Goal: Find specific page/section: Find specific page/section

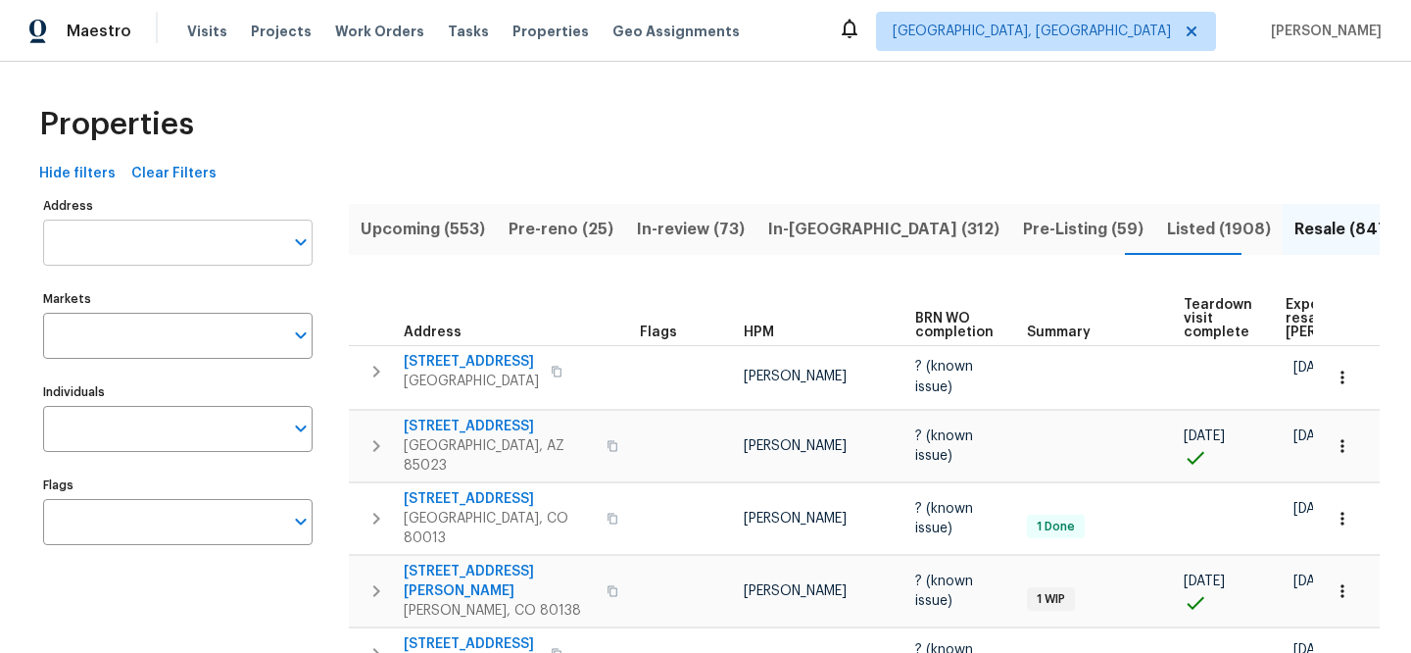
click at [208, 249] on input "Address" at bounding box center [163, 243] width 240 height 46
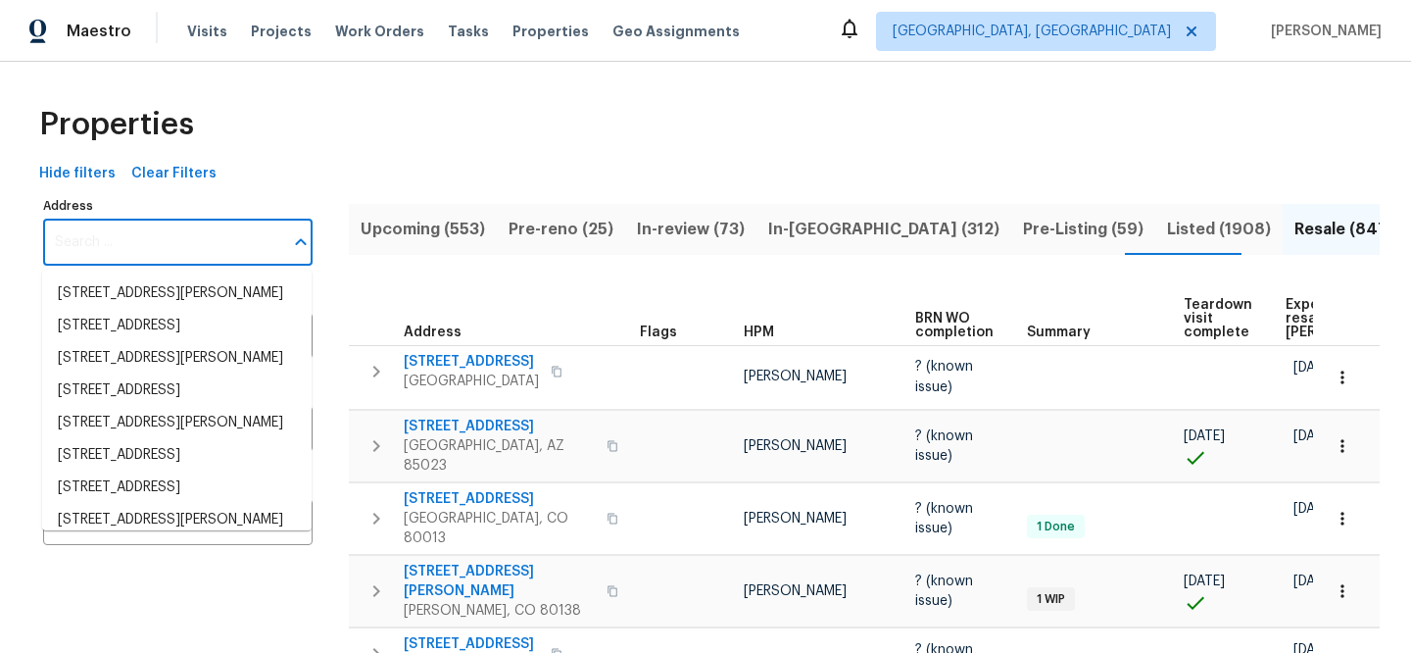
paste input "[STREET_ADDRESS][PERSON_NAME]"
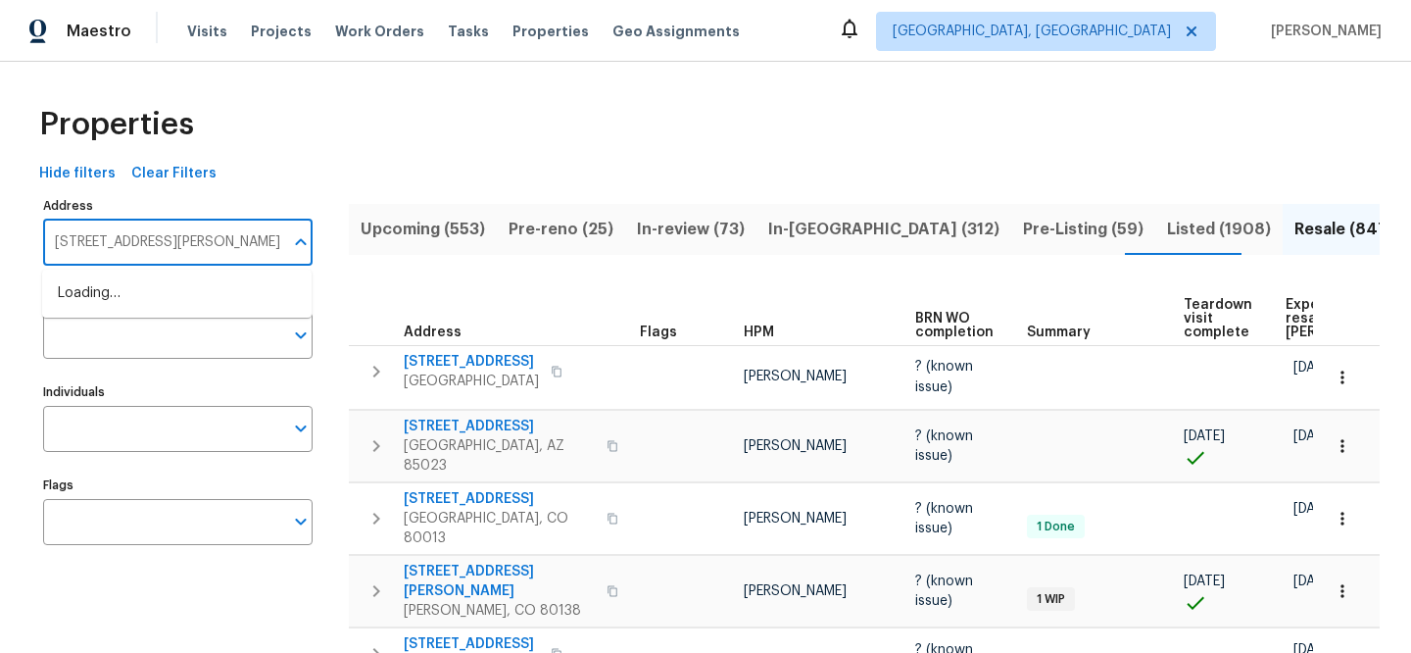
type input "[STREET_ADDRESS][PERSON_NAME]"
click at [239, 293] on li "191 Gardenia Dr Troy MO 63379" at bounding box center [176, 293] width 269 height 32
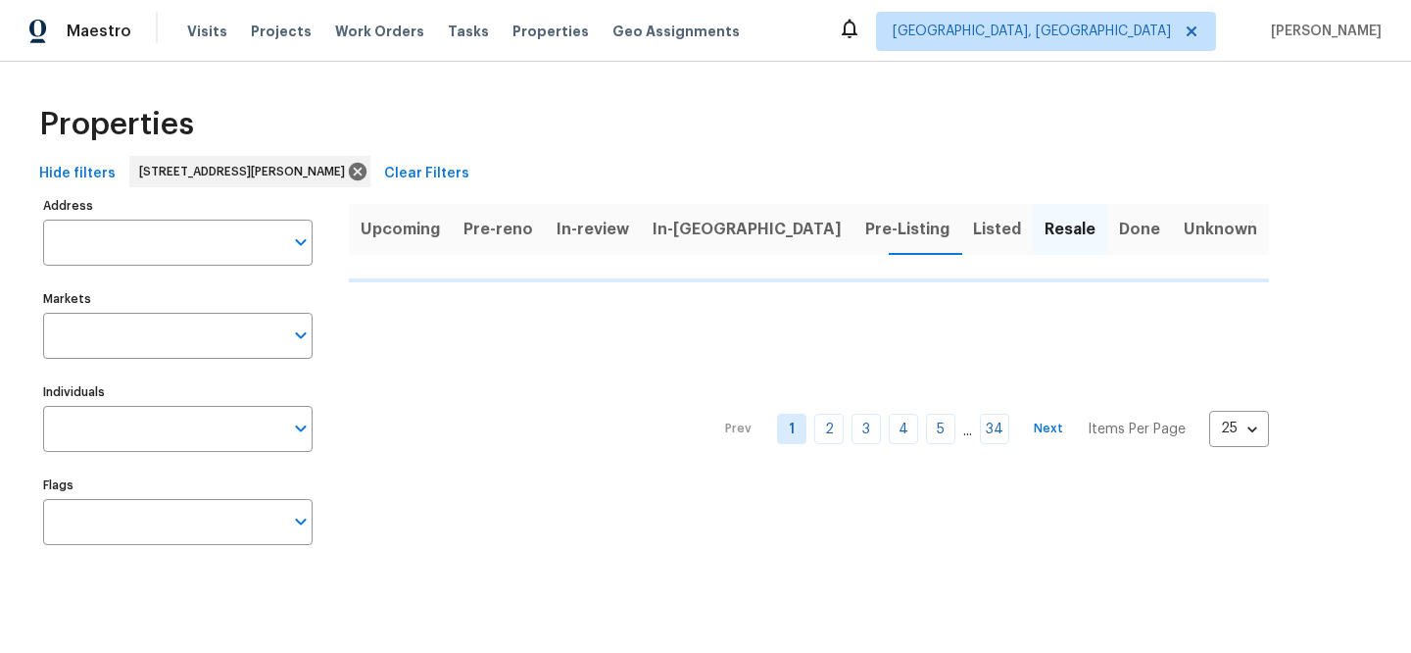
type input "191 Gardenia Dr Troy MO 63379"
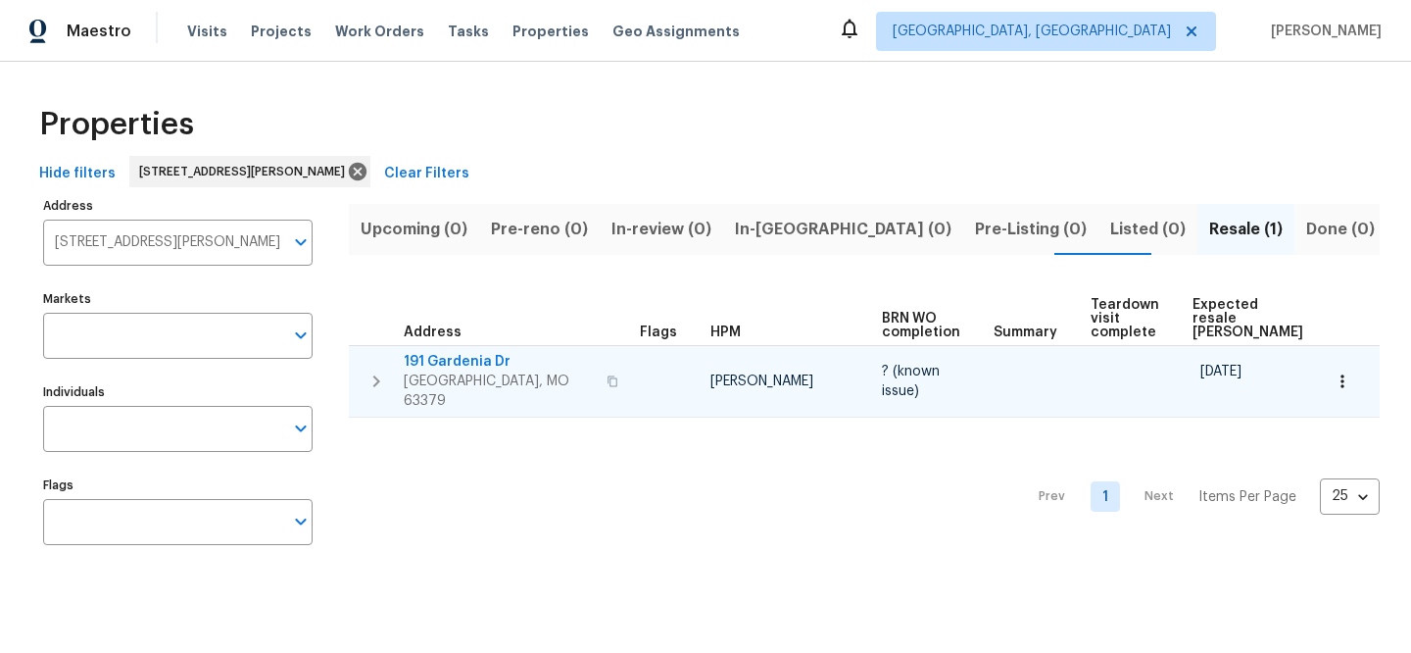
click at [460, 361] on span "191 Gardenia Dr" at bounding box center [499, 362] width 191 height 20
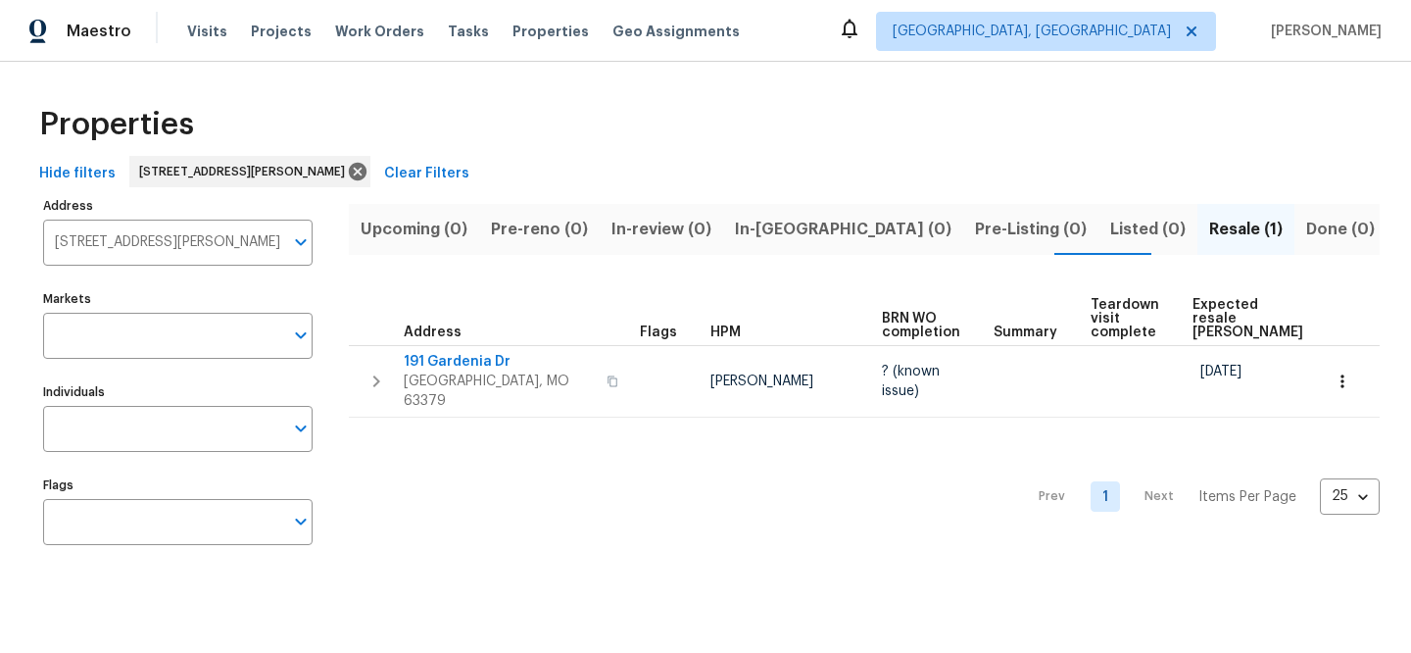
click at [386, 167] on span "Clear Filters" at bounding box center [426, 174] width 85 height 24
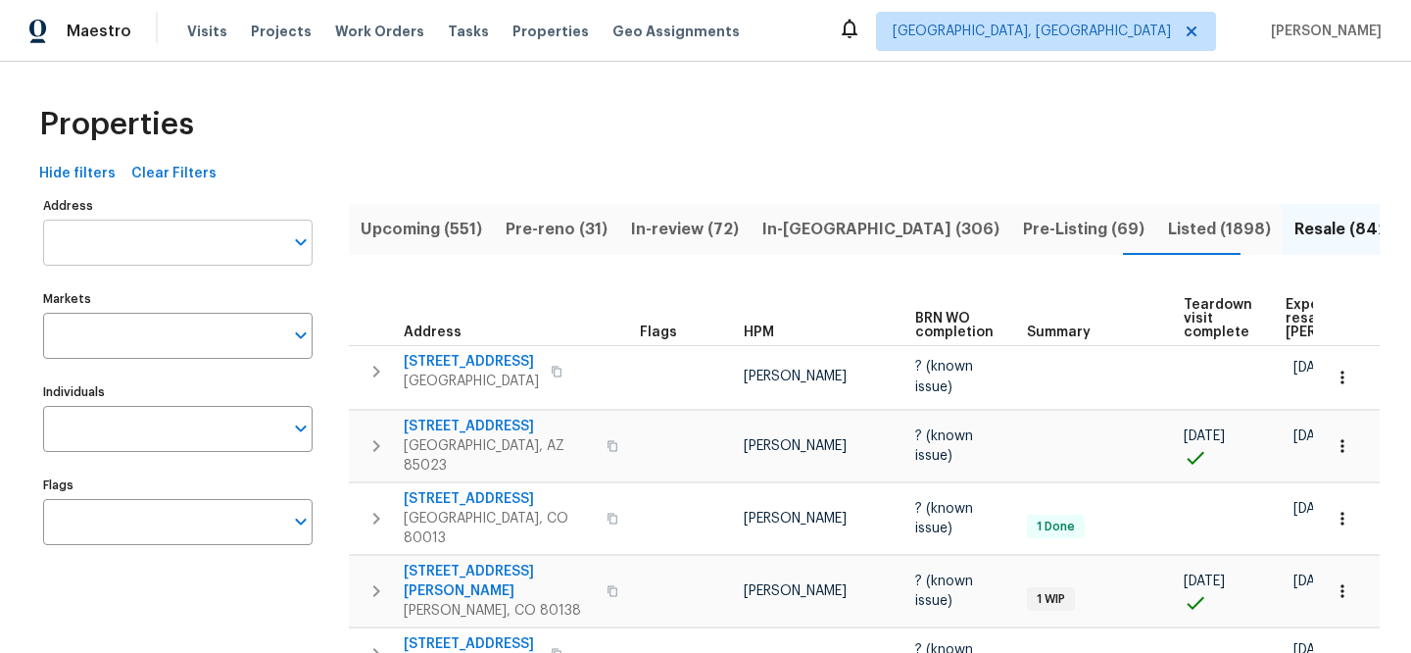
click at [261, 240] on input "Address" at bounding box center [163, 243] width 240 height 46
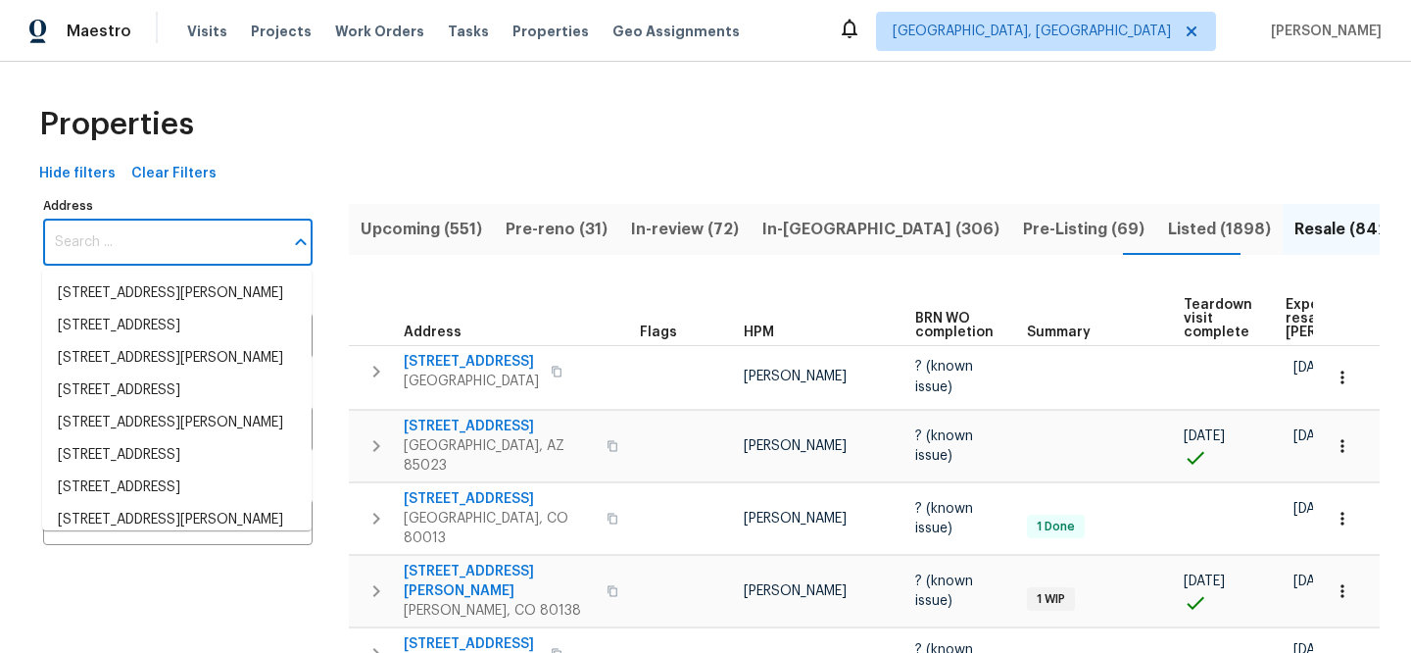
paste input "1819 Rosewood Rd"
type input "1819 Rosewood Rd"
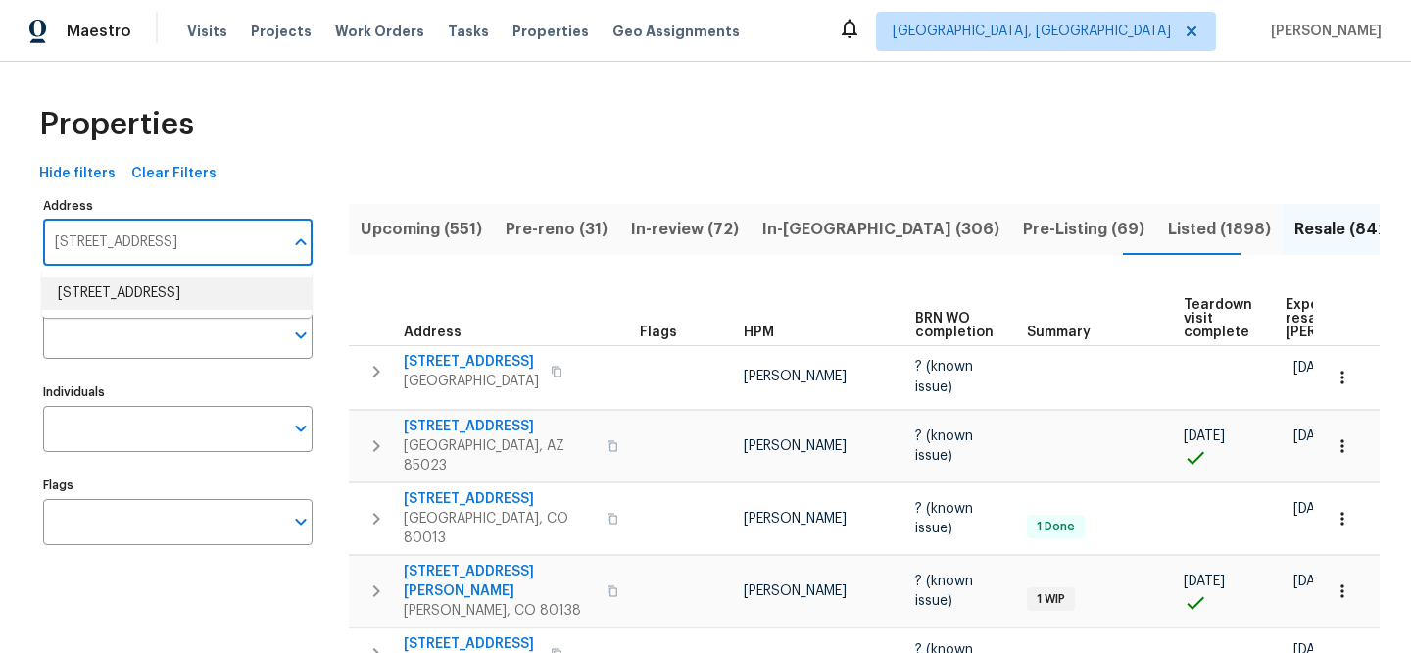
click at [260, 310] on li "1819 Rosewood Rd Decatur GA 30032" at bounding box center [176, 293] width 269 height 32
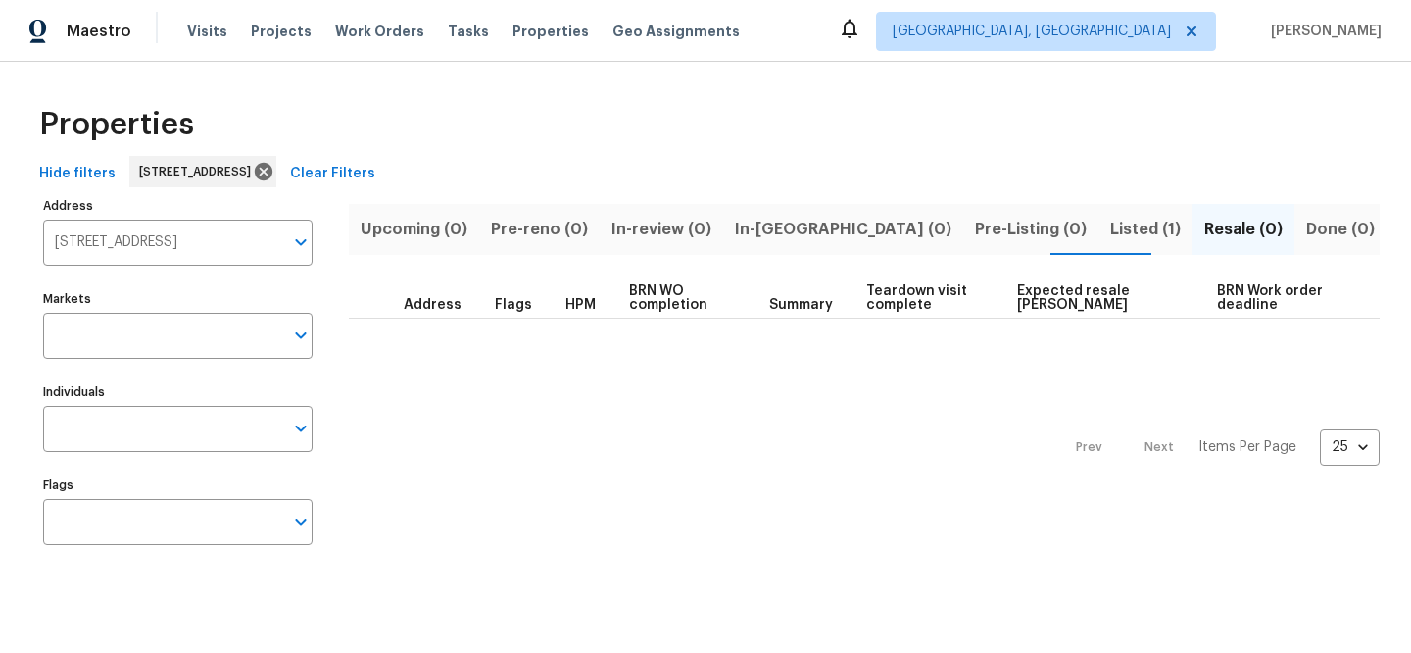
click at [1110, 219] on span "Listed (1)" at bounding box center [1145, 229] width 71 height 27
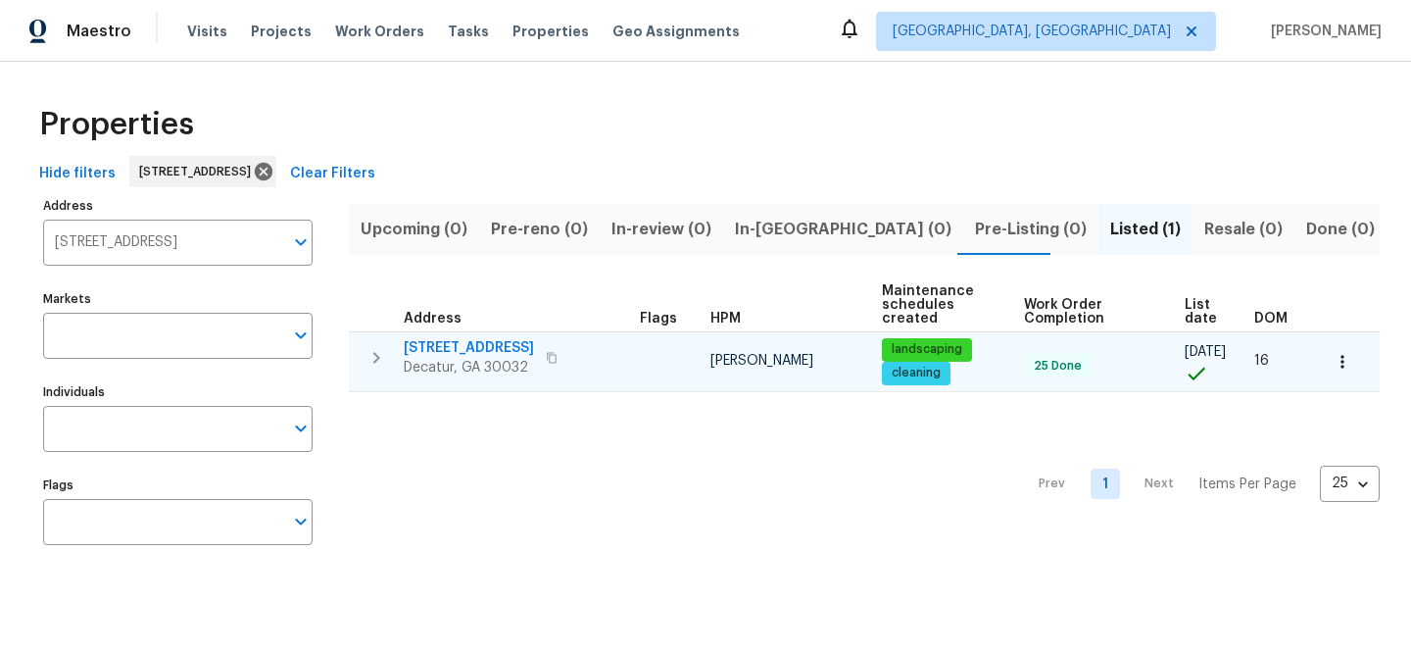
click at [477, 353] on span "1819 Rosewood Rd" at bounding box center [469, 348] width 130 height 20
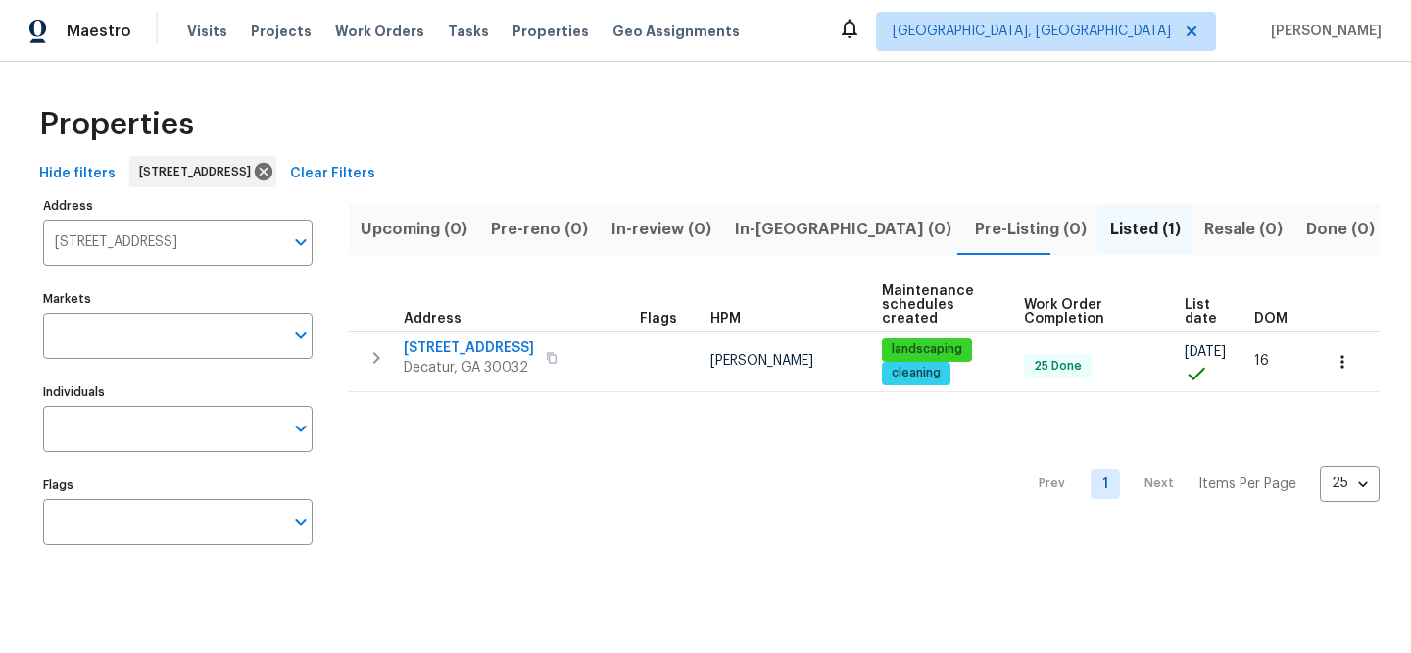
click at [375, 171] on span "Clear Filters" at bounding box center [332, 174] width 85 height 24
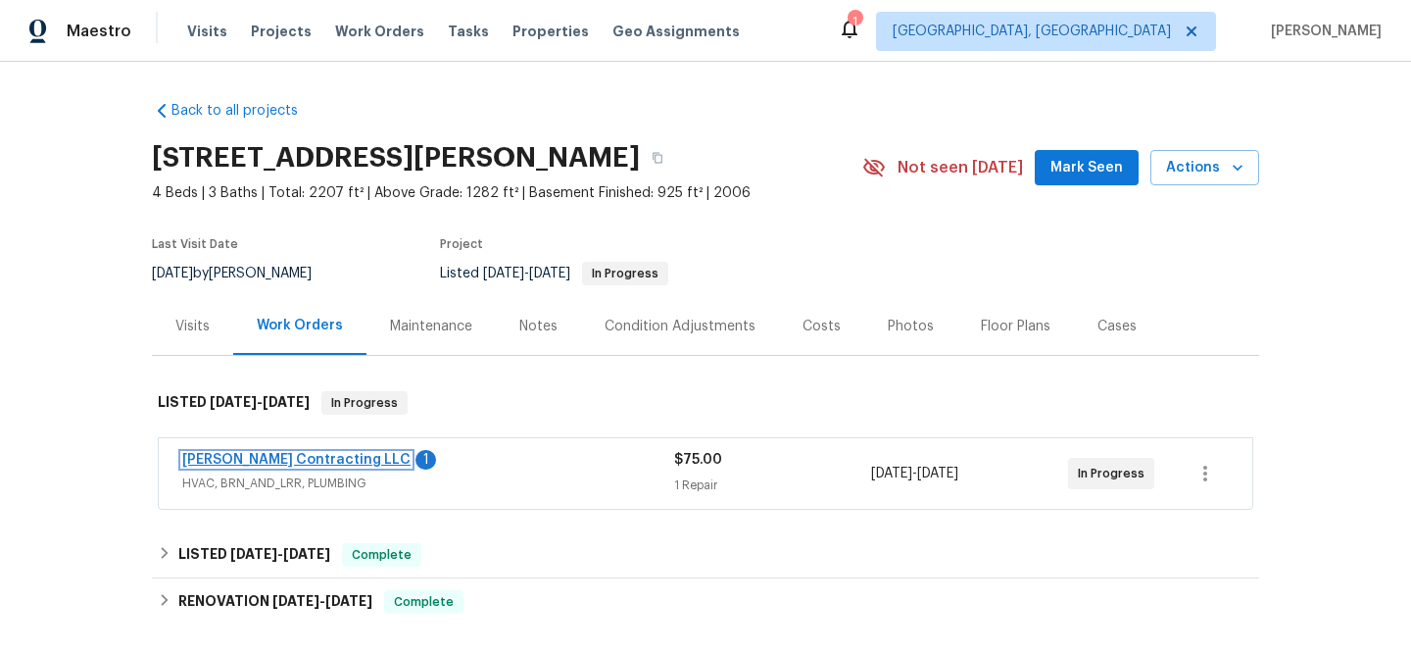
click at [304, 463] on link "[PERSON_NAME] Contracting LLC" at bounding box center [296, 460] width 228 height 14
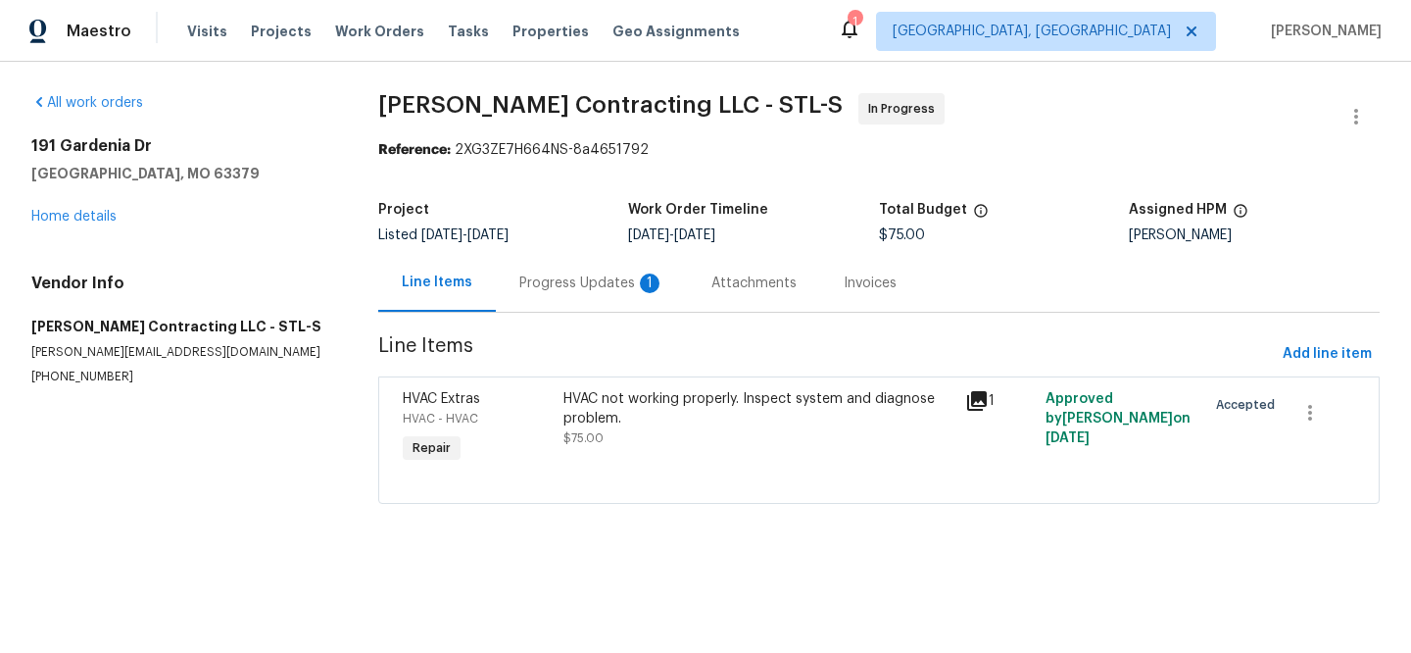
click at [971, 403] on icon at bounding box center [977, 401] width 24 height 24
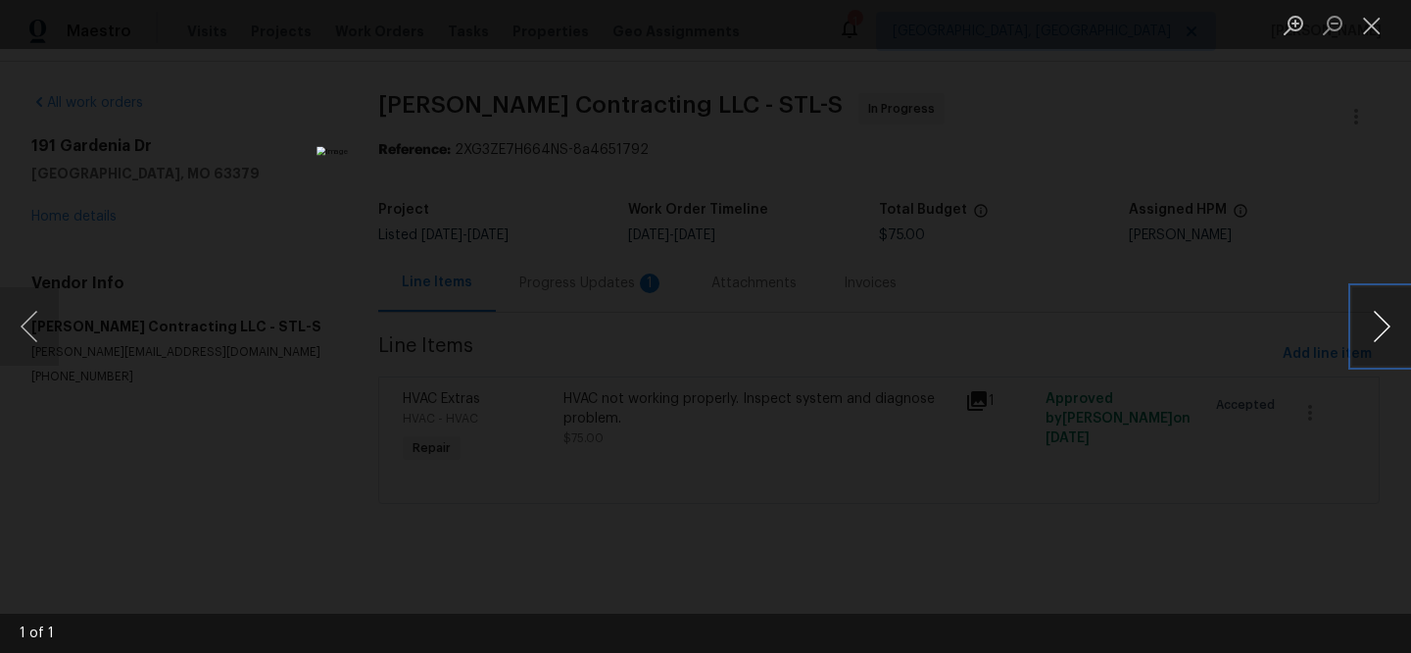
click at [1380, 312] on button "Next image" at bounding box center [1381, 326] width 59 height 78
click at [1380, 34] on button "Close lightbox" at bounding box center [1371, 25] width 39 height 34
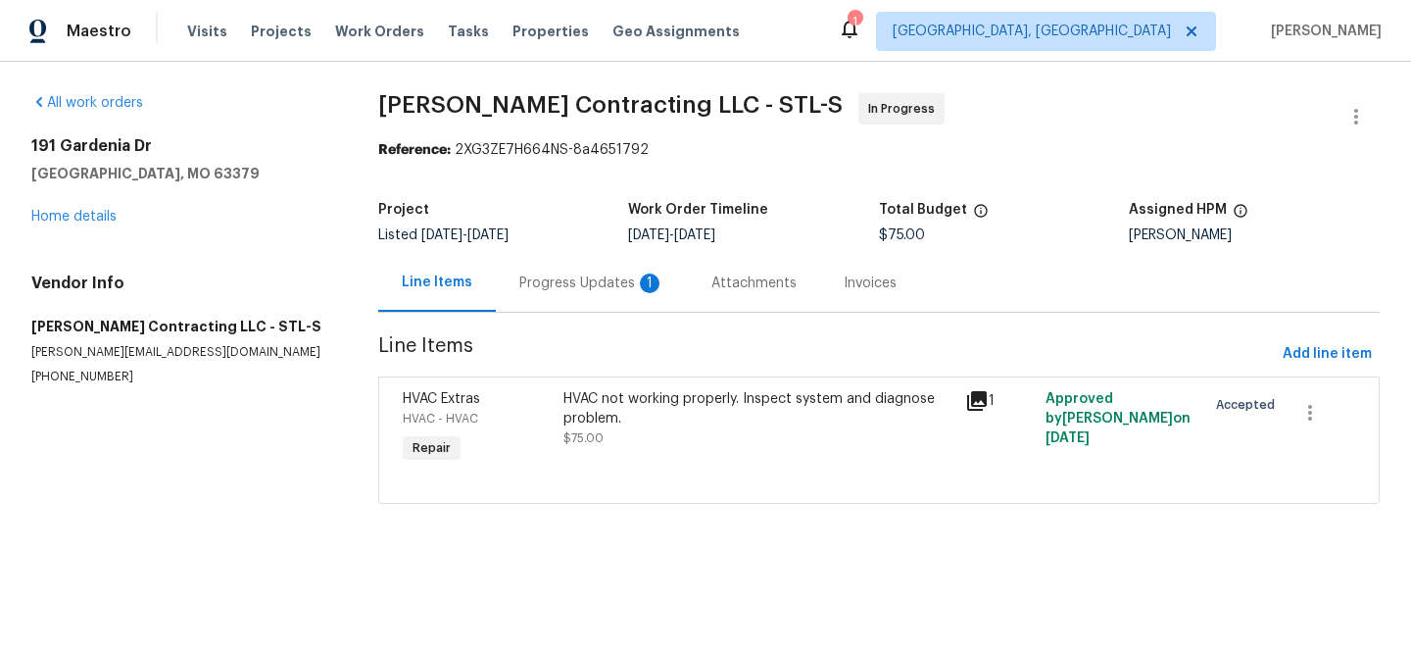
click at [598, 292] on div "Progress Updates 1" at bounding box center [591, 283] width 145 height 20
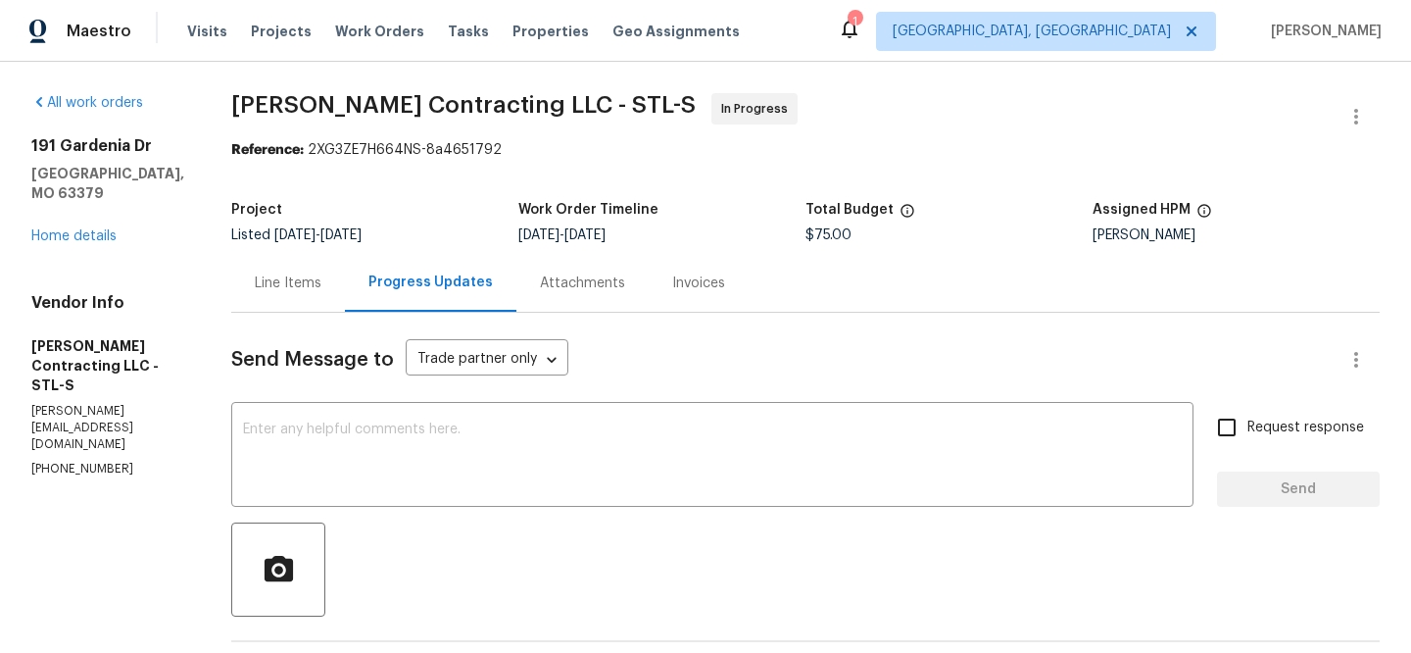
click at [316, 280] on div "Line Items" at bounding box center [288, 283] width 114 height 58
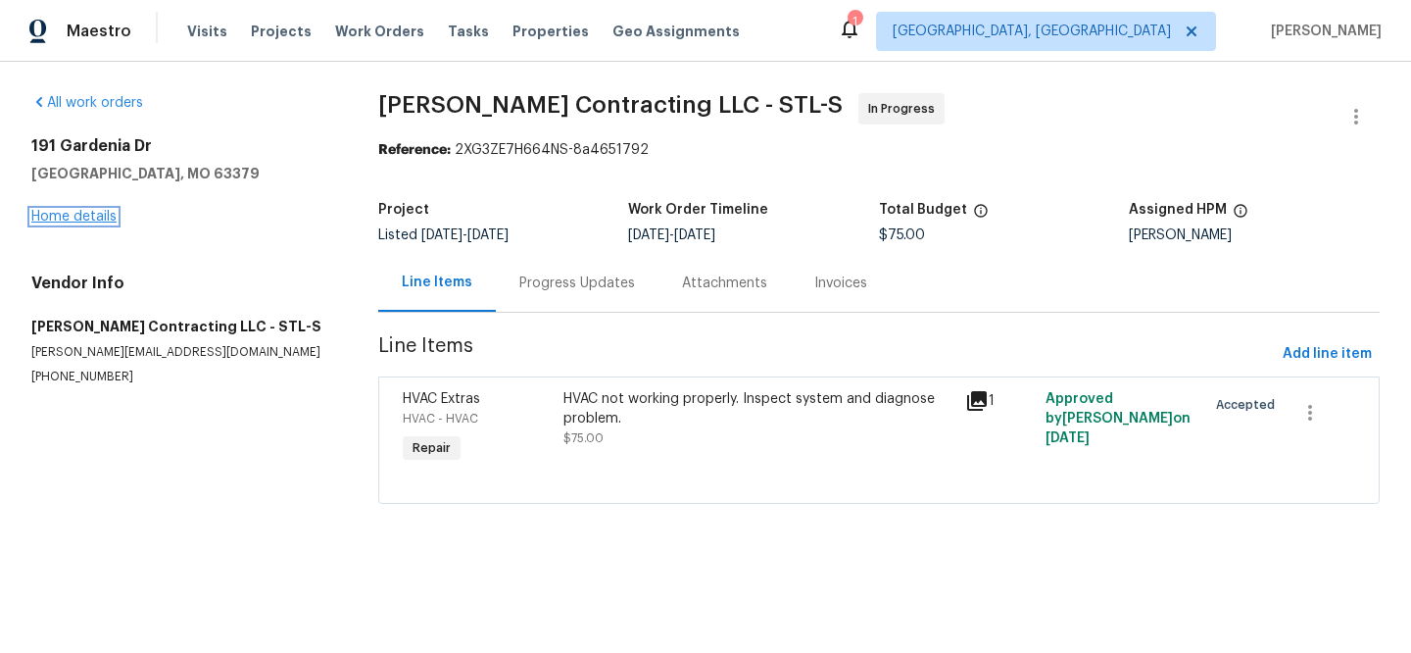
click at [101, 215] on link "Home details" at bounding box center [73, 217] width 85 height 14
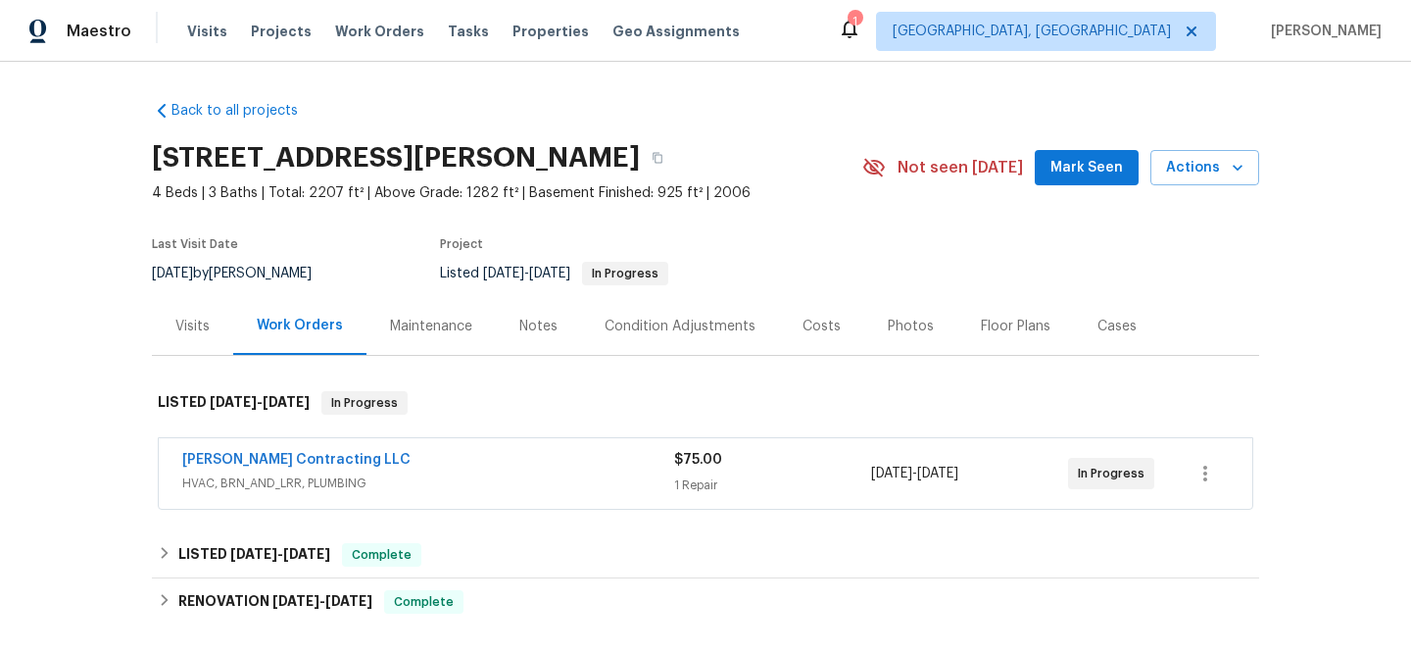
click at [189, 315] on div "Visits" at bounding box center [192, 326] width 81 height 58
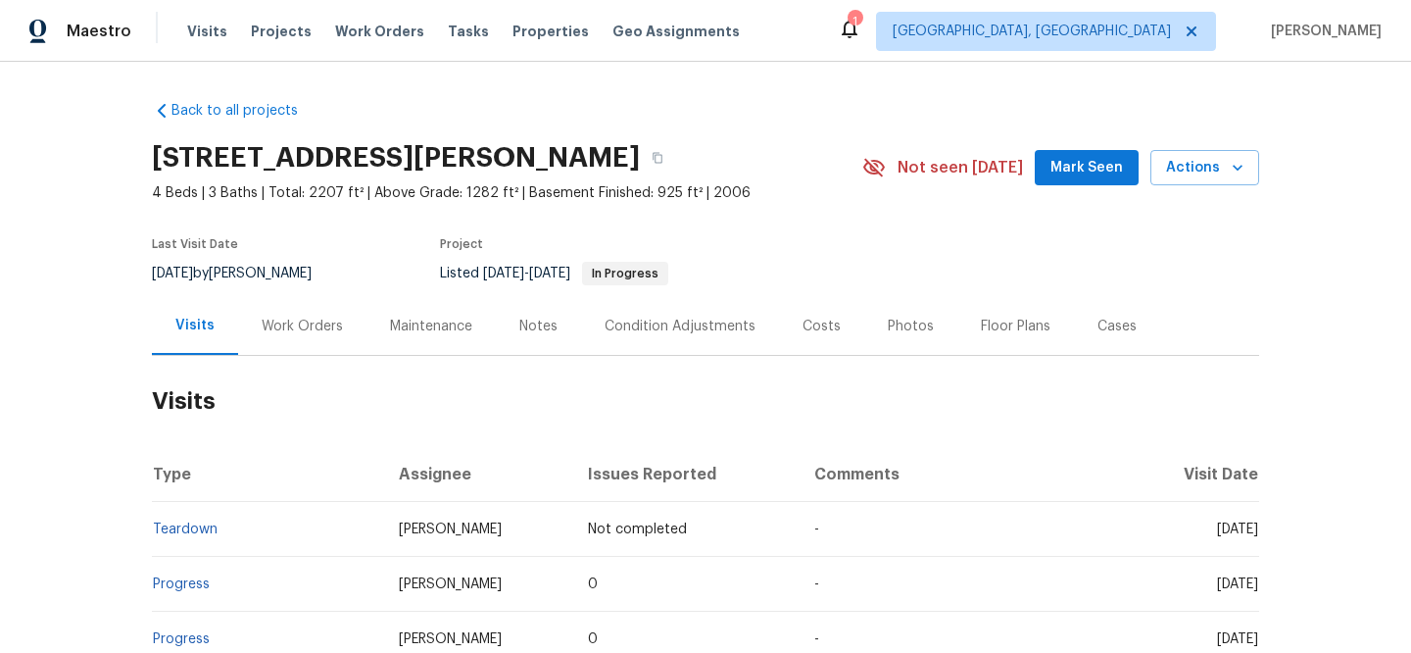
scroll to position [161, 0]
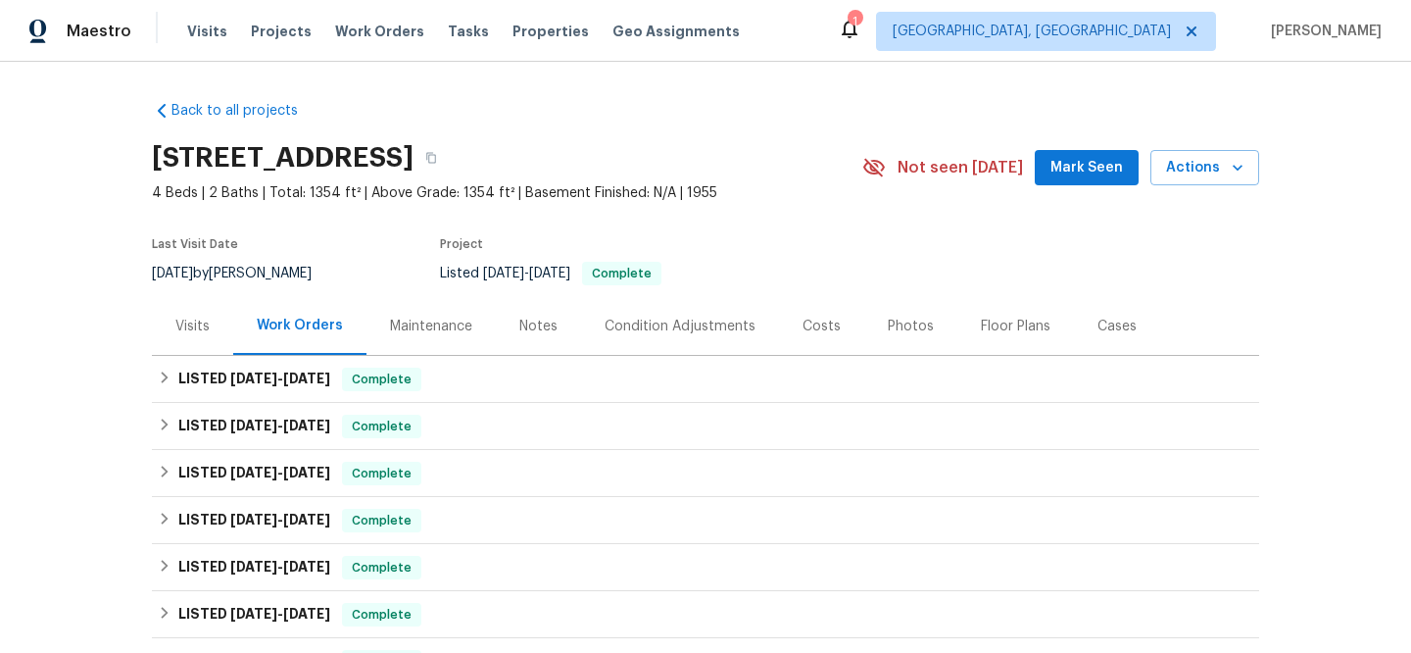
click at [200, 321] on div "Visits" at bounding box center [192, 327] width 34 height 20
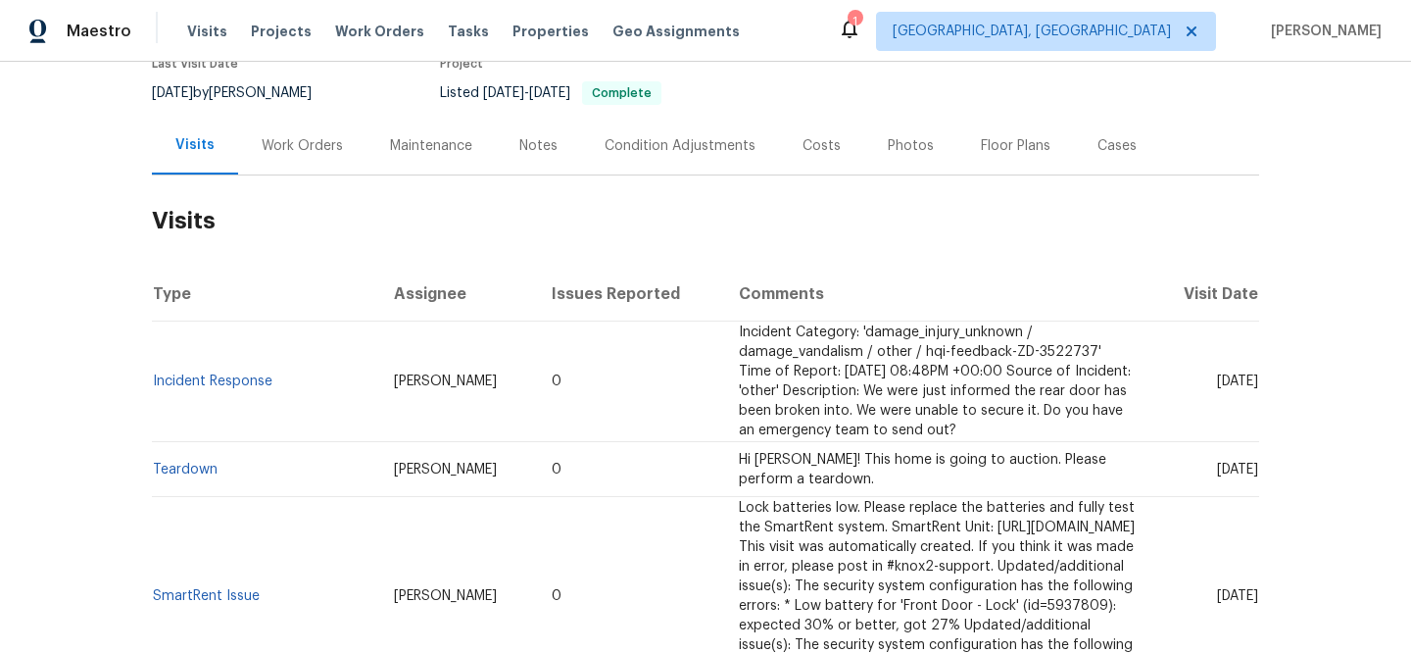
scroll to position [18, 0]
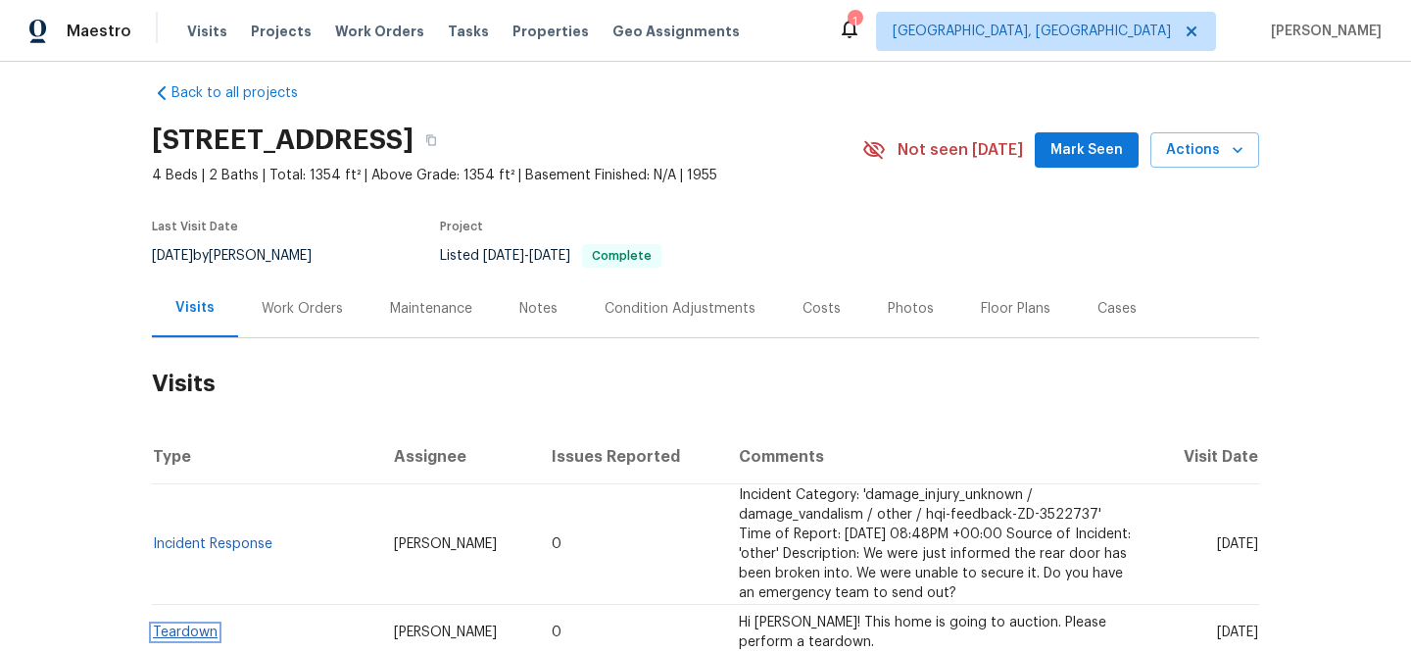
click at [180, 625] on link "Teardown" at bounding box center [185, 632] width 65 height 14
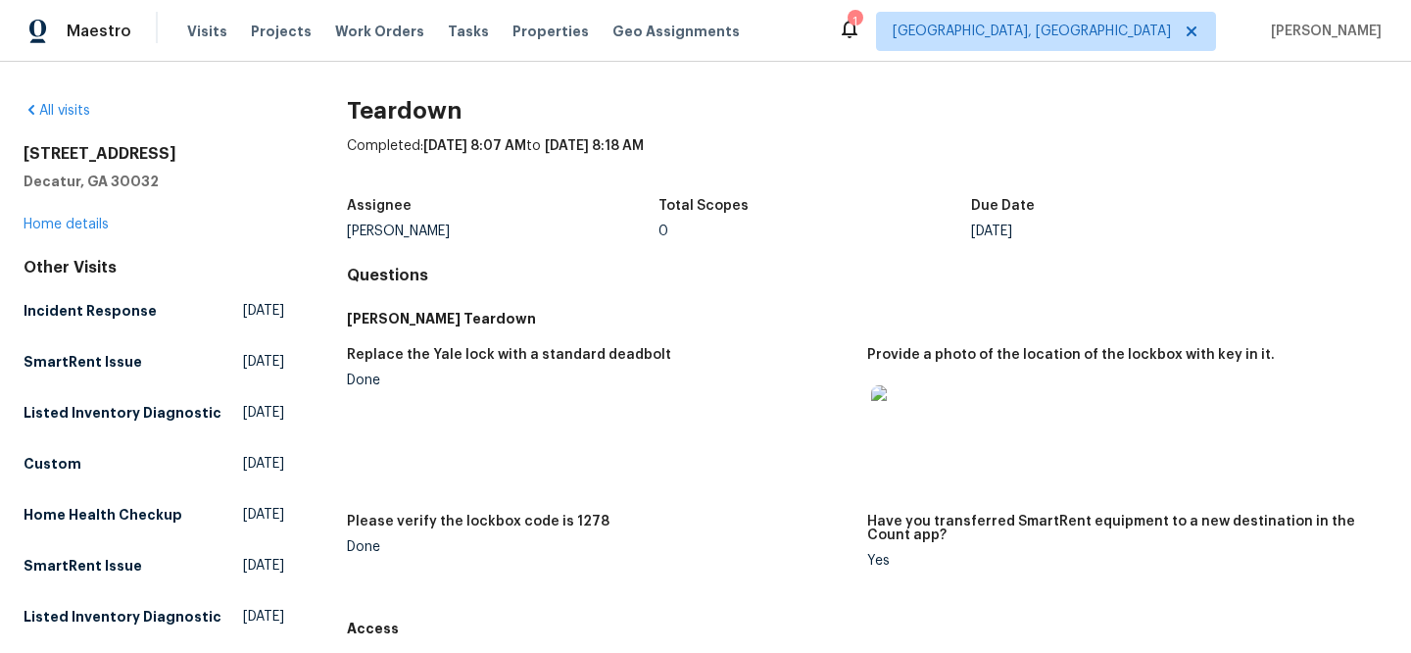
click at [911, 431] on img at bounding box center [902, 416] width 63 height 63
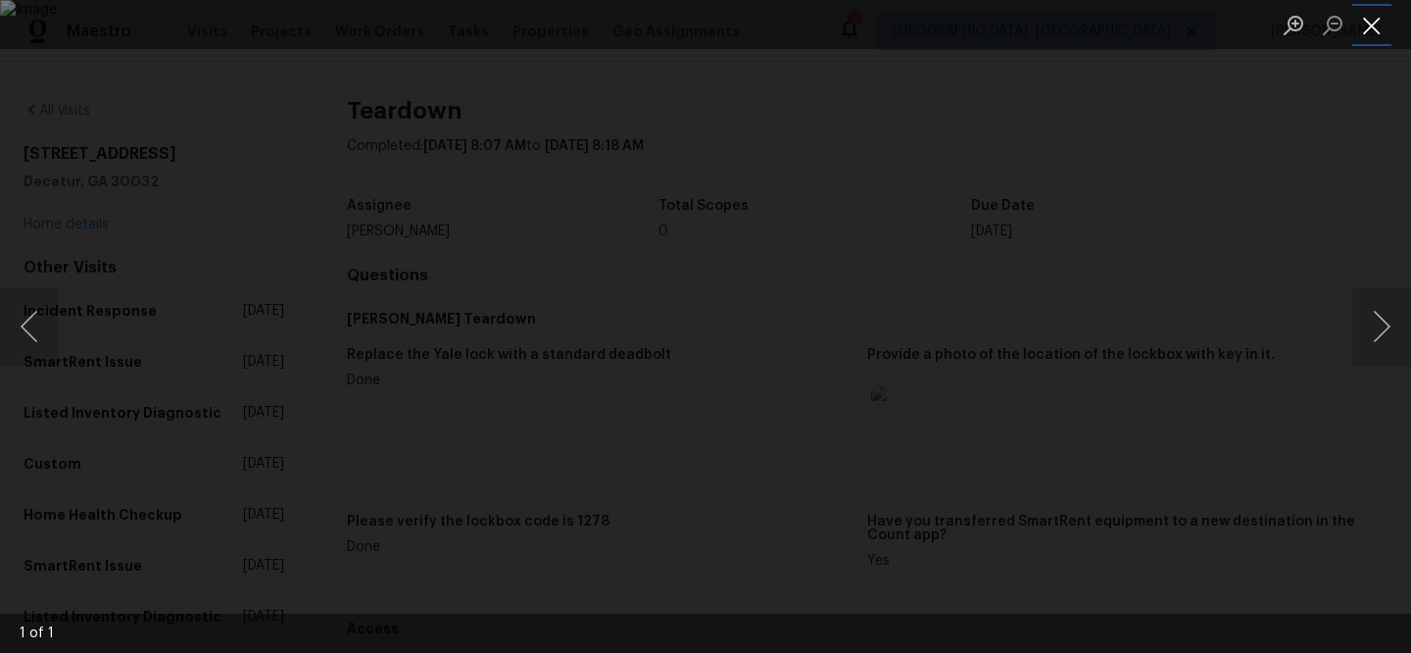
click at [1371, 27] on button "Close lightbox" at bounding box center [1371, 25] width 39 height 34
